Goal: Task Accomplishment & Management: Manage account settings

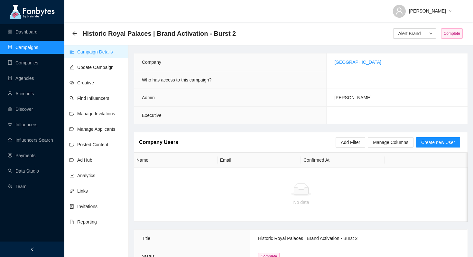
click at [72, 30] on div "Historic Royal Palaces | Brand Activation - Burst 2" at bounding box center [156, 33] width 168 height 10
click at [73, 32] on icon "arrow-left" at bounding box center [74, 33] width 5 height 5
click at [31, 46] on link "Campaigns" at bounding box center [23, 47] width 31 height 5
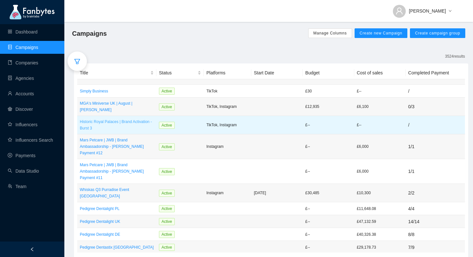
click at [141, 119] on p "Historic Royal Palaces | Brand Activation - Burst 3" at bounding box center [117, 124] width 74 height 13
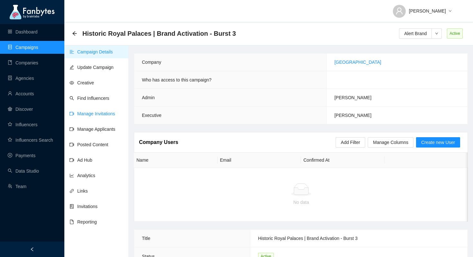
click at [96, 112] on link "Manage Invitations" at bounding box center [93, 113] width 46 height 5
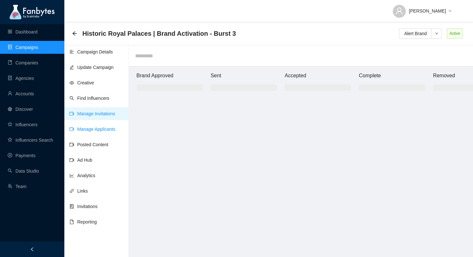
click at [114, 128] on link "Manage Applicants" at bounding box center [93, 129] width 46 height 5
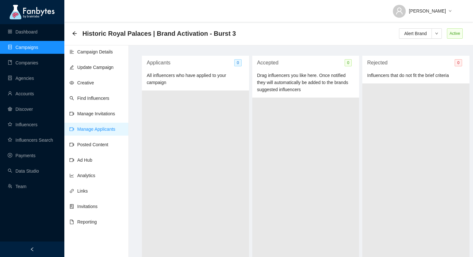
click at [107, 105] on ul "Campaign Details Update Campaign Creative Find Influencers Manage Invitations M…" at bounding box center [96, 172] width 64 height 257
click at [103, 121] on ul "Campaign Details Update Campaign Creative Find Influencers Manage Invitations M…" at bounding box center [96, 172] width 64 height 257
click at [104, 114] on link "Manage Invitations" at bounding box center [93, 113] width 46 height 5
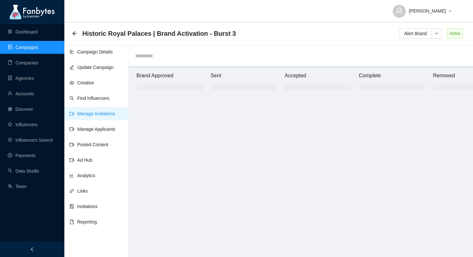
click at [145, 52] on input "text" at bounding box center [301, 55] width 345 height 21
click at [136, 56] on input "********" at bounding box center [301, 55] width 345 height 21
type input "*********"
click at [154, 59] on input "*********" at bounding box center [301, 55] width 345 height 21
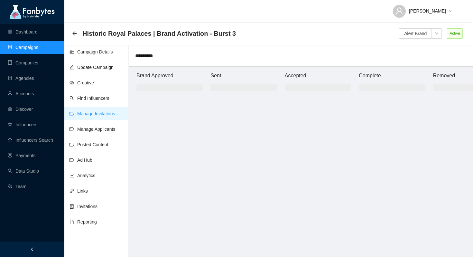
click at [154, 59] on input "*********" at bounding box center [301, 55] width 345 height 21
click at [172, 108] on div at bounding box center [170, 181] width 66 height 165
click at [97, 96] on link "Find Influencers" at bounding box center [90, 98] width 40 height 5
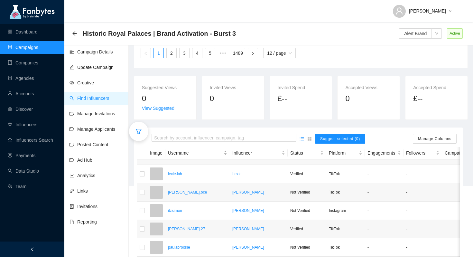
scroll to position [84, 0]
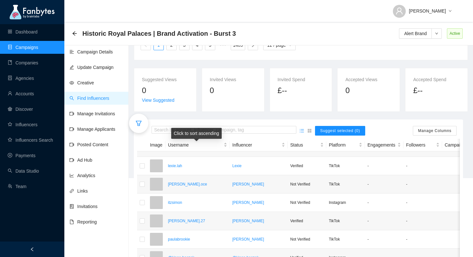
click at [211, 130] on div "Click to sort ascending" at bounding box center [196, 133] width 51 height 11
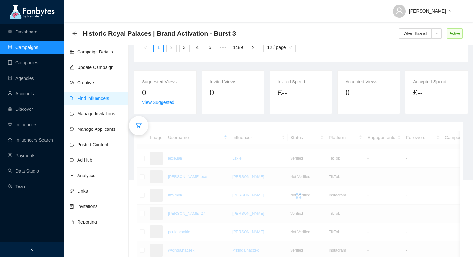
scroll to position [81, 0]
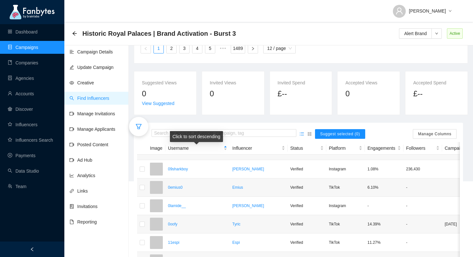
click at [223, 132] on div "Click to sort descending" at bounding box center [196, 136] width 53 height 11
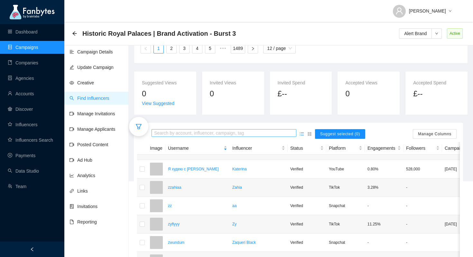
click at [228, 134] on input "search" at bounding box center [224, 133] width 140 height 7
type input "********"
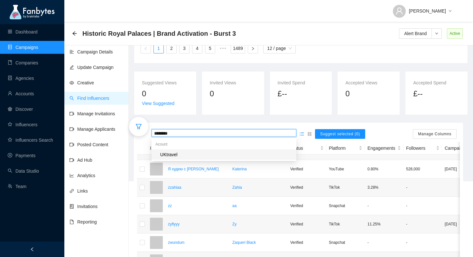
click at [184, 159] on div "UKtravel" at bounding box center [224, 154] width 145 height 10
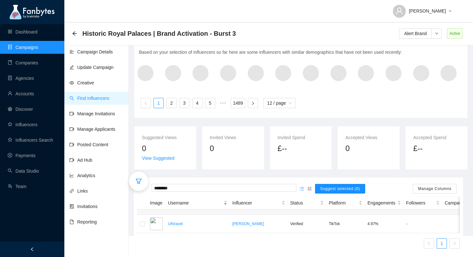
scroll to position [33, 0]
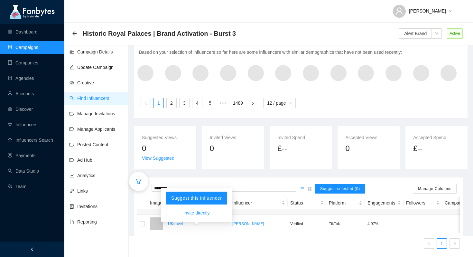
click at [204, 209] on span "Invite directly" at bounding box center [197, 212] width 26 height 7
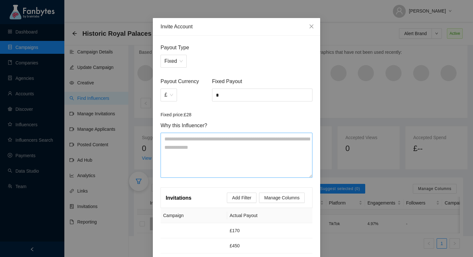
scroll to position [14, 0]
click at [241, 90] on input "*" at bounding box center [263, 96] width 100 height 12
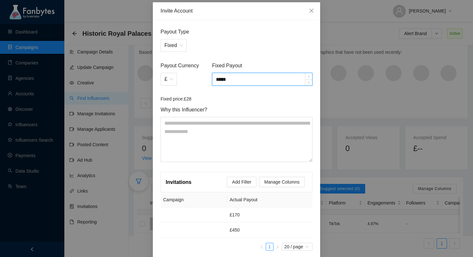
scroll to position [35, 0]
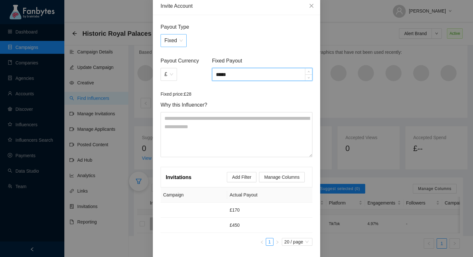
click at [178, 42] on span "Fixed" at bounding box center [174, 40] width 18 height 12
type input "*****"
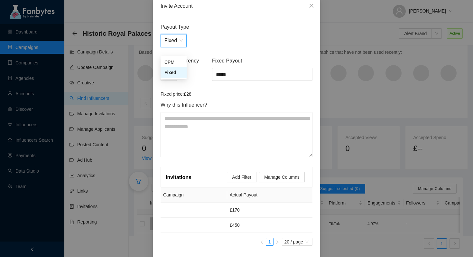
click at [178, 42] on span "Fixed" at bounding box center [174, 40] width 18 height 12
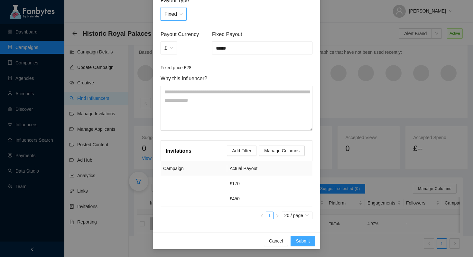
click at [299, 241] on span "Submit" at bounding box center [303, 240] width 14 height 7
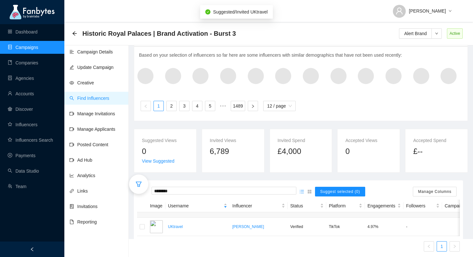
scroll to position [33, 0]
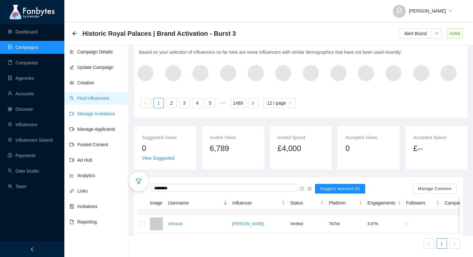
click at [108, 113] on link "Manage Invitations" at bounding box center [93, 113] width 46 height 5
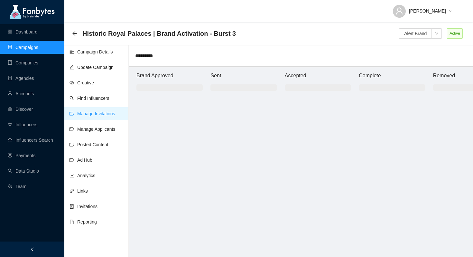
click at [151, 51] on input "*********" at bounding box center [301, 55] width 345 height 21
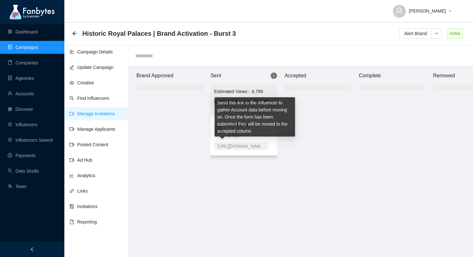
click at [242, 146] on span "https://app.fanbytes.co.uk /invitation/hub/ 0d5b87f8" at bounding box center [241, 146] width 48 height 6
